Goal: Information Seeking & Learning: Compare options

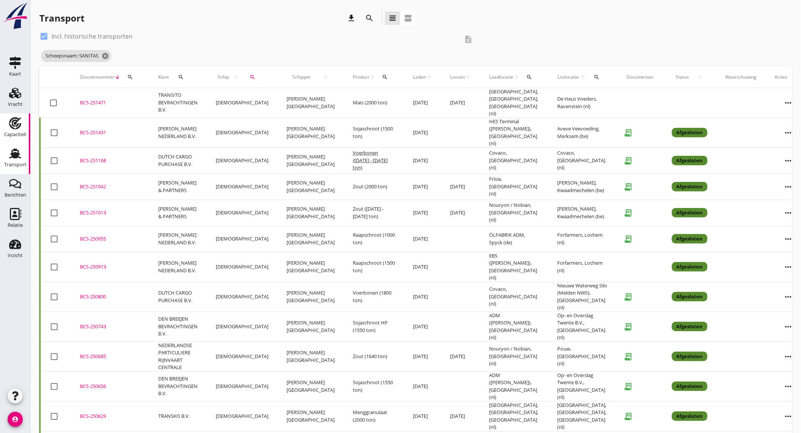
drag, startPoint x: 20, startPoint y: 123, endPoint x: 29, endPoint y: 117, distance: 10.9
click at [20, 123] on icon "Capaciteit" at bounding box center [15, 123] width 12 height 12
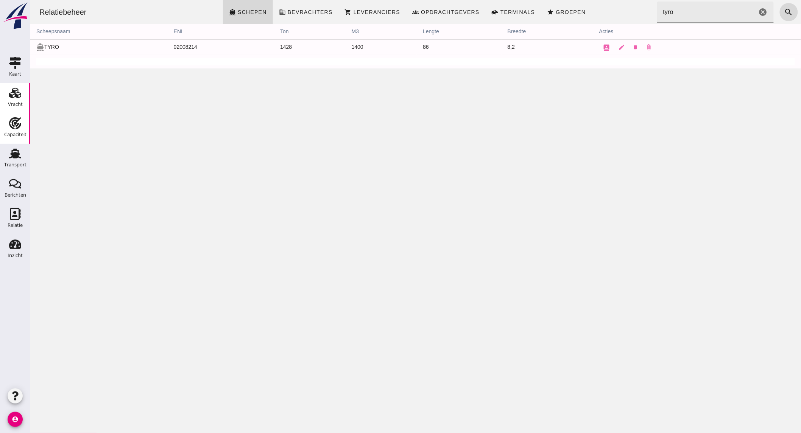
click at [18, 100] on div "Vracht" at bounding box center [15, 104] width 15 height 11
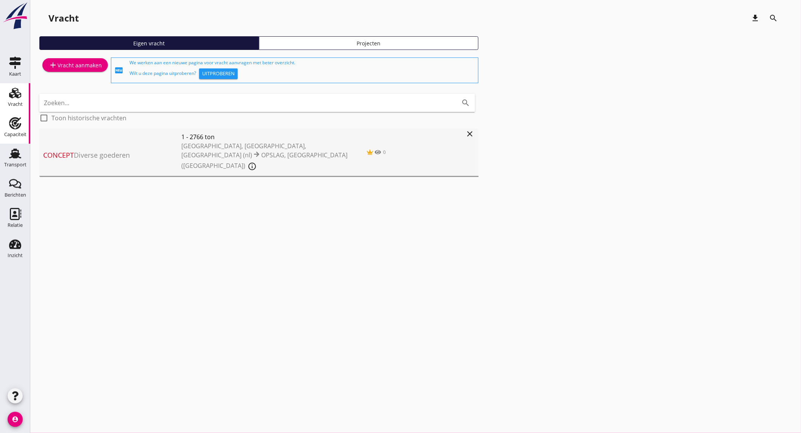
drag, startPoint x: 20, startPoint y: 123, endPoint x: 198, endPoint y: 87, distance: 181.7
click at [20, 123] on icon "Capaciteit" at bounding box center [15, 123] width 12 height 12
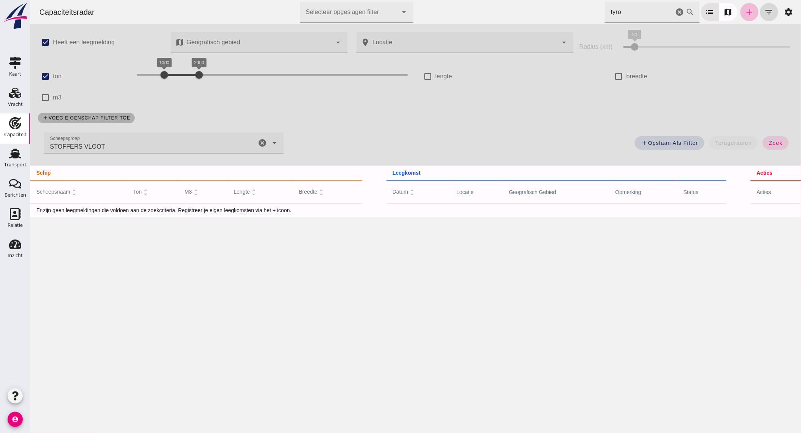
click at [675, 12] on icon "cancel" at bounding box center [679, 12] width 9 height 9
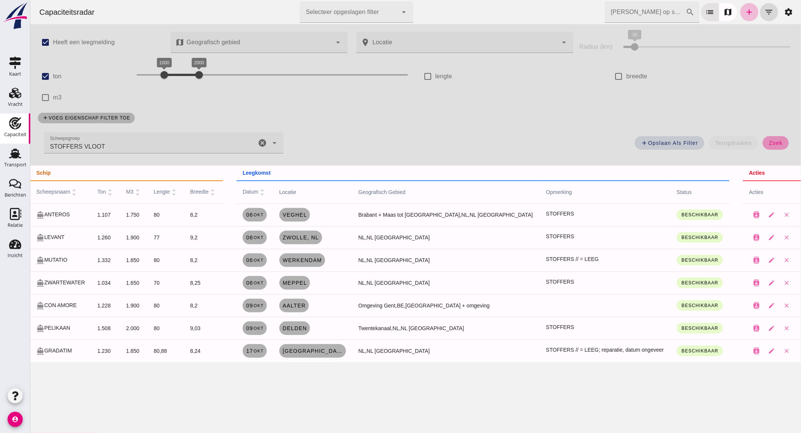
click at [766, 136] on button "zoek" at bounding box center [775, 143] width 26 height 14
click at [259, 141] on icon "cancel" at bounding box center [261, 142] width 9 height 9
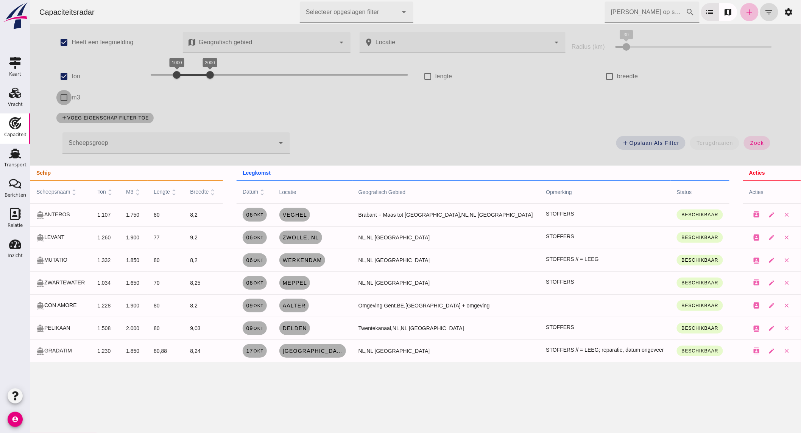
click at [60, 96] on input "m3" at bounding box center [63, 97] width 15 height 15
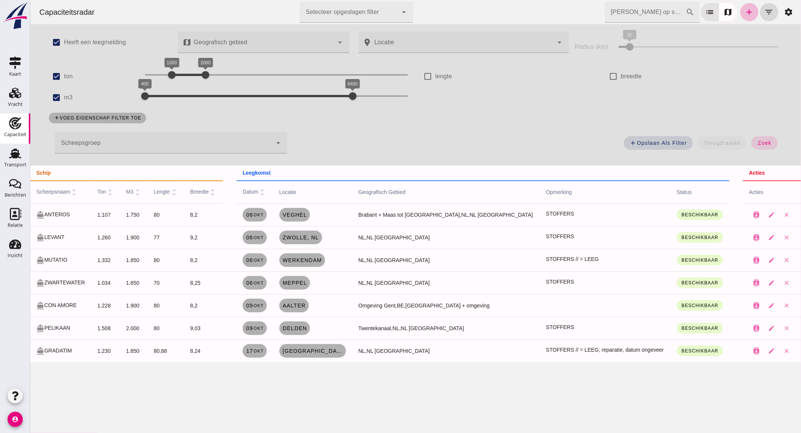
click at [197, 95] on div "400 6400 400 6400" at bounding box center [276, 96] width 263 height 12
drag, startPoint x: 197, startPoint y: 96, endPoint x: 190, endPoint y: 96, distance: 6.4
click at [190, 96] on div at bounding box center [192, 96] width 15 height 15
drag, startPoint x: 289, startPoint y: 95, endPoint x: 213, endPoint y: 95, distance: 76.0
click at [213, 95] on div at bounding box center [220, 96] width 15 height 15
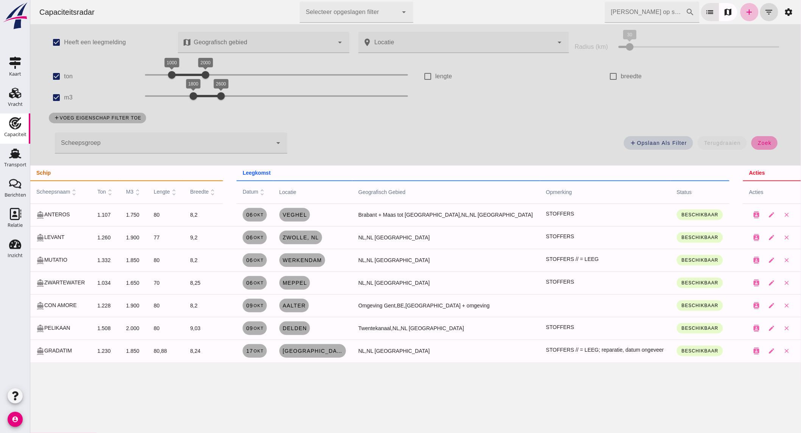
click at [757, 144] on span "zoek" at bounding box center [764, 143] width 14 height 6
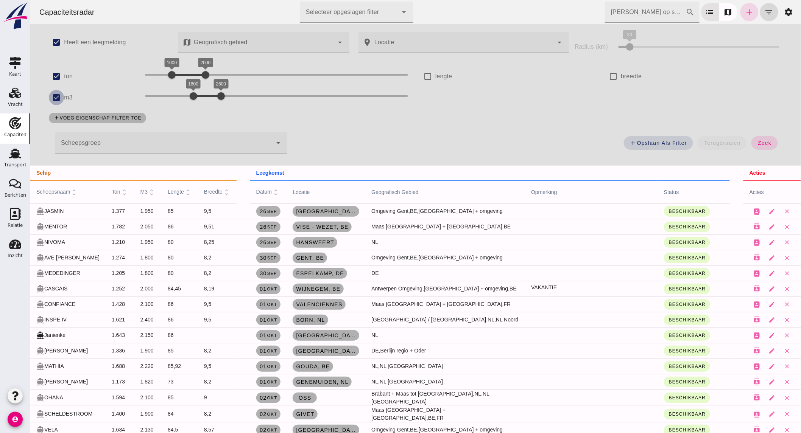
click at [51, 96] on input "m3" at bounding box center [55, 97] width 15 height 15
checkbox input "false"
click at [61, 75] on input "ton" at bounding box center [63, 76] width 15 height 15
checkbox input "false"
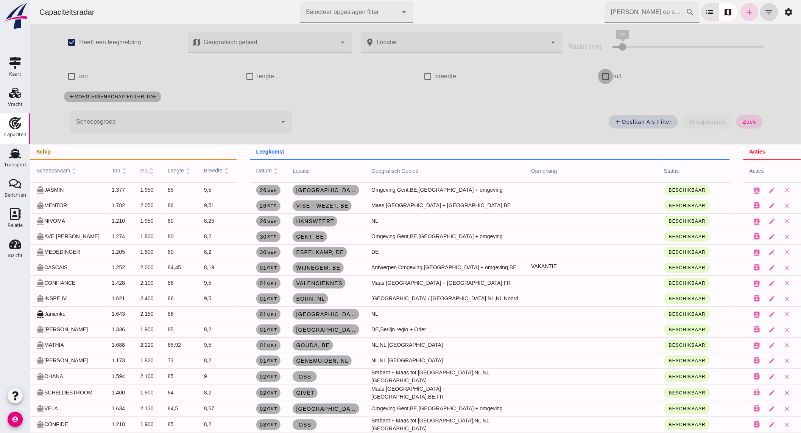
click at [600, 74] on input "m3" at bounding box center [604, 76] width 15 height 15
checkbox input "true"
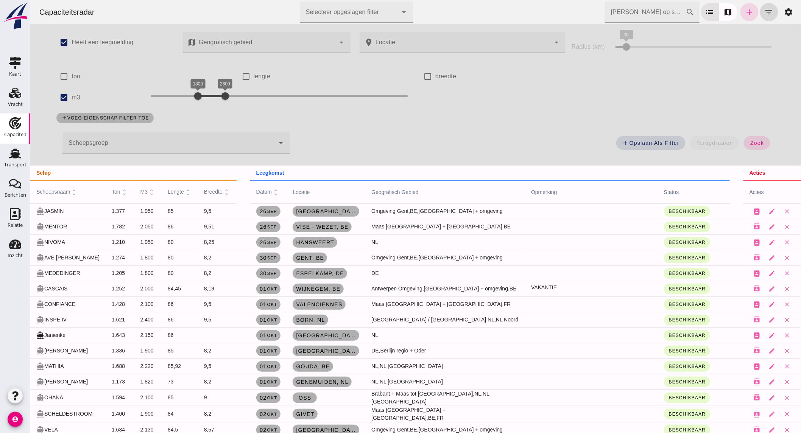
drag, startPoint x: 221, startPoint y: 98, endPoint x: 333, endPoint y: 93, distance: 112.1
click at [232, 94] on div at bounding box center [224, 96] width 15 height 15
drag, startPoint x: 250, startPoint y: 95, endPoint x: 287, endPoint y: 93, distance: 36.8
click at [249, 95] on div "3400 5800 3400 5800" at bounding box center [278, 96] width 257 height 12
drag, startPoint x: 312, startPoint y: 96, endPoint x: 307, endPoint y: 97, distance: 4.6
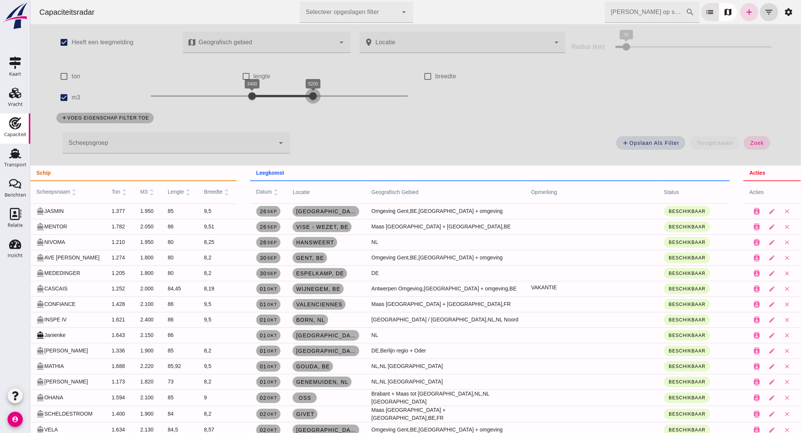
click at [307, 97] on div at bounding box center [312, 96] width 15 height 15
click at [756, 142] on span "zoek" at bounding box center [756, 143] width 14 height 6
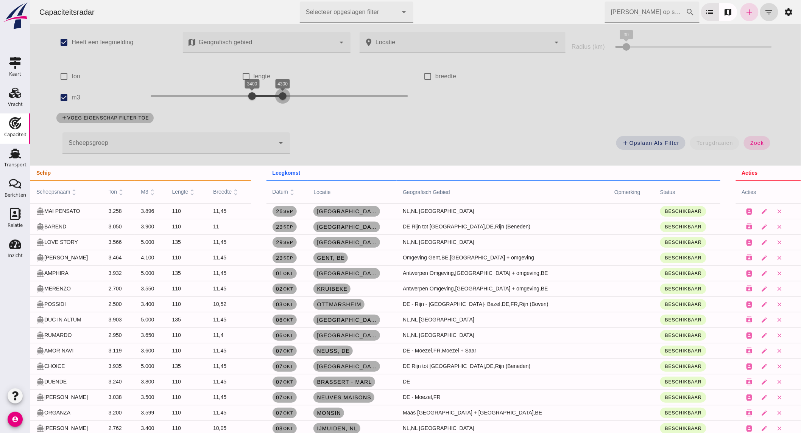
drag, startPoint x: 308, startPoint y: 98, endPoint x: 277, endPoint y: 96, distance: 31.1
click at [277, 96] on div at bounding box center [282, 96] width 15 height 15
click at [751, 140] on span "zoek" at bounding box center [756, 143] width 14 height 6
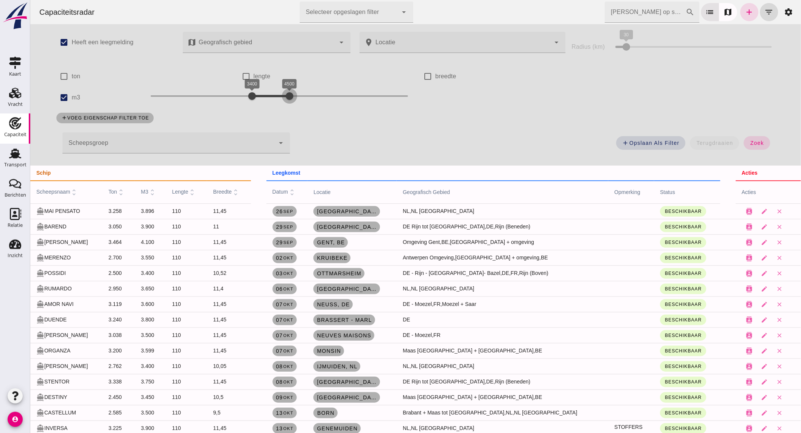
drag, startPoint x: 281, startPoint y: 94, endPoint x: 288, endPoint y: 95, distance: 6.9
click at [288, 95] on div at bounding box center [288, 96] width 15 height 15
click at [749, 139] on button "zoek" at bounding box center [756, 143] width 26 height 14
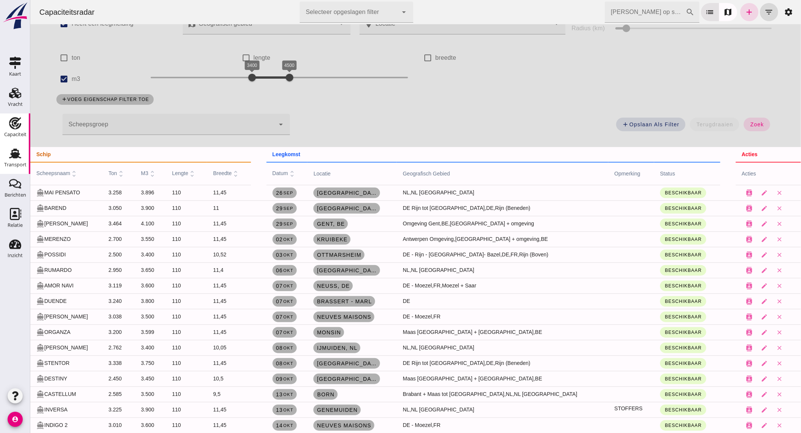
click at [16, 160] on div "Transport" at bounding box center [15, 165] width 22 height 11
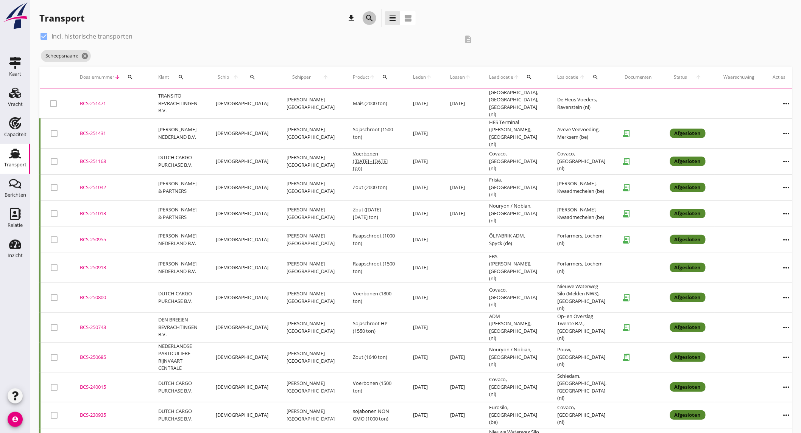
click at [365, 15] on icon "search" at bounding box center [369, 18] width 9 height 9
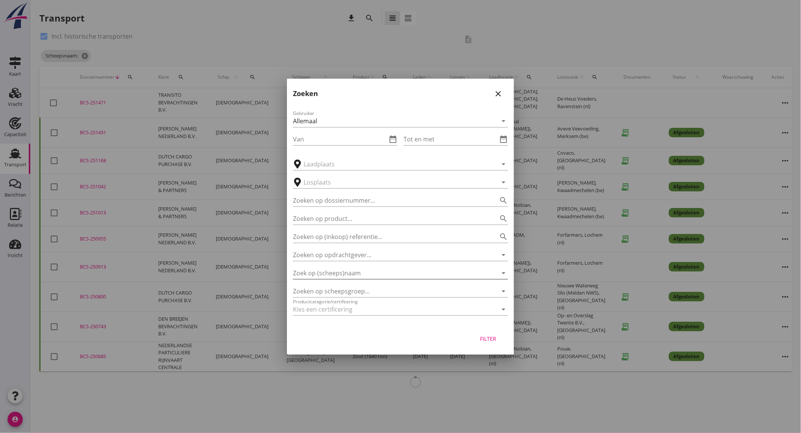
click at [373, 272] on input "Zoek op (scheeps)naam" at bounding box center [390, 273] width 194 height 12
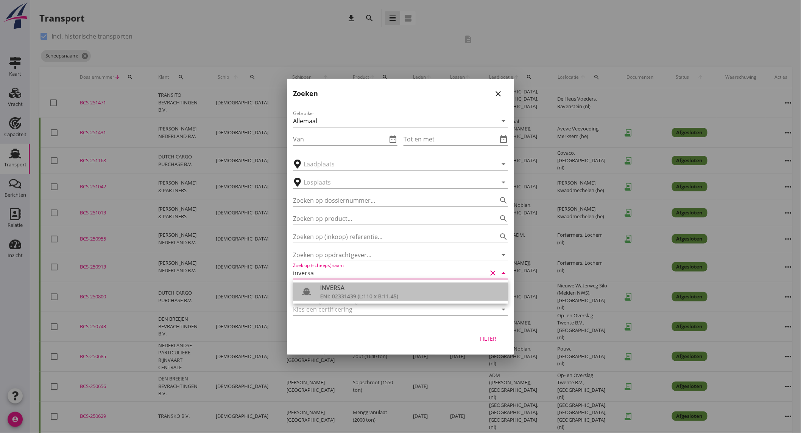
click at [371, 290] on div "INVERSA" at bounding box center [411, 287] width 182 height 9
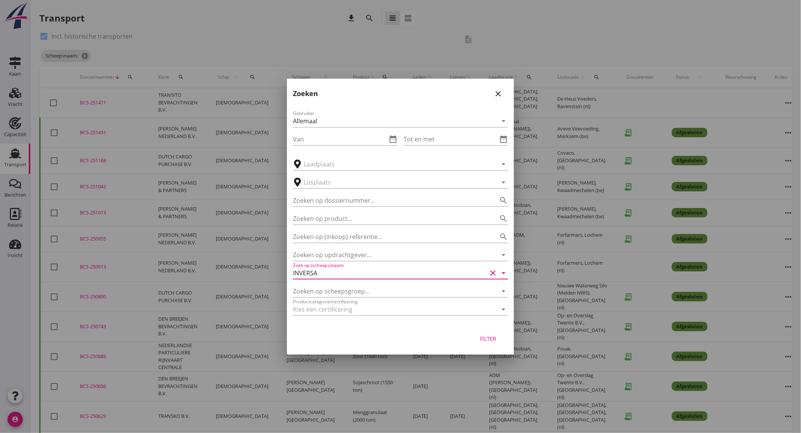
click at [481, 335] on div "Filter" at bounding box center [487, 339] width 21 height 8
type input "INVERSA"
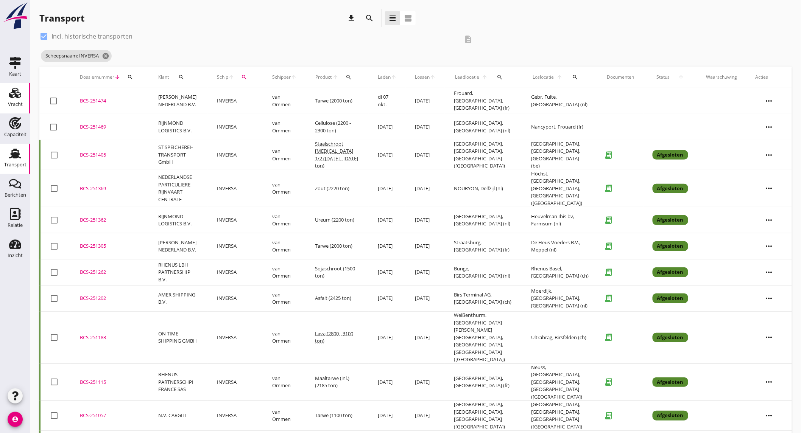
click at [10, 103] on div "Vracht" at bounding box center [15, 104] width 15 height 5
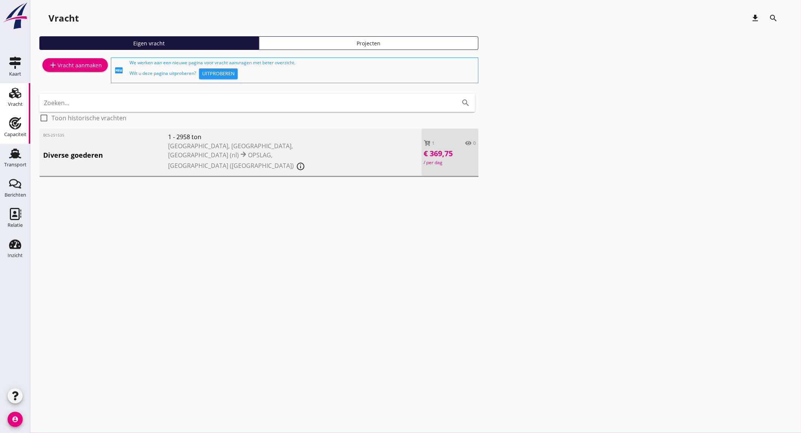
click at [17, 130] on div "Capaciteit" at bounding box center [15, 134] width 22 height 11
